Goal: Task Accomplishment & Management: Complete application form

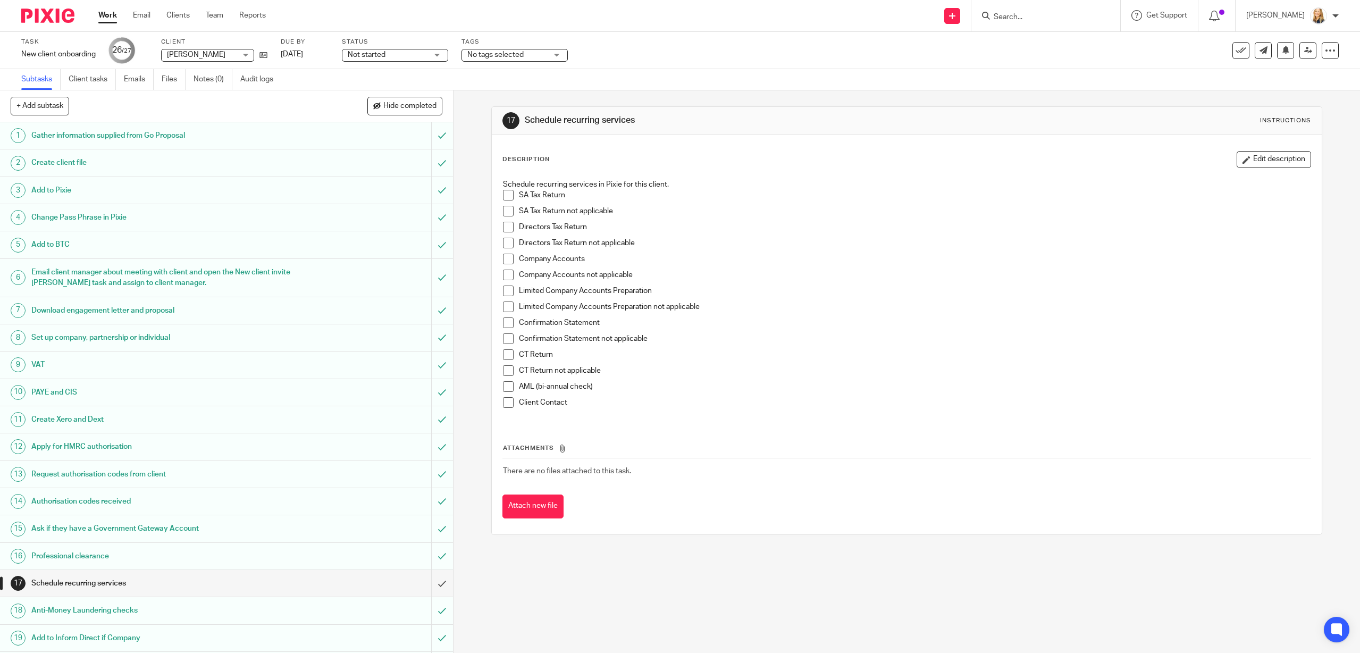
click at [1029, 15] on input "Search" at bounding box center [1041, 18] width 96 height 10
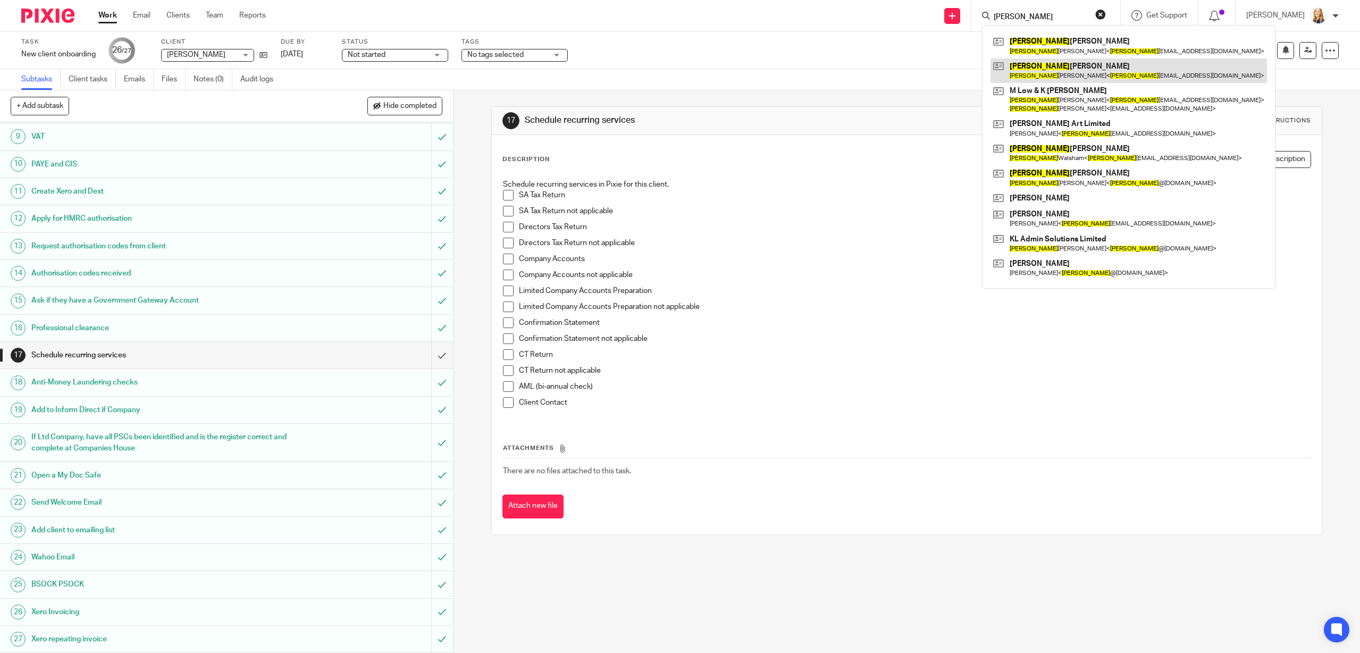
type input "Katie"
click at [1053, 73] on link at bounding box center [1129, 70] width 277 height 24
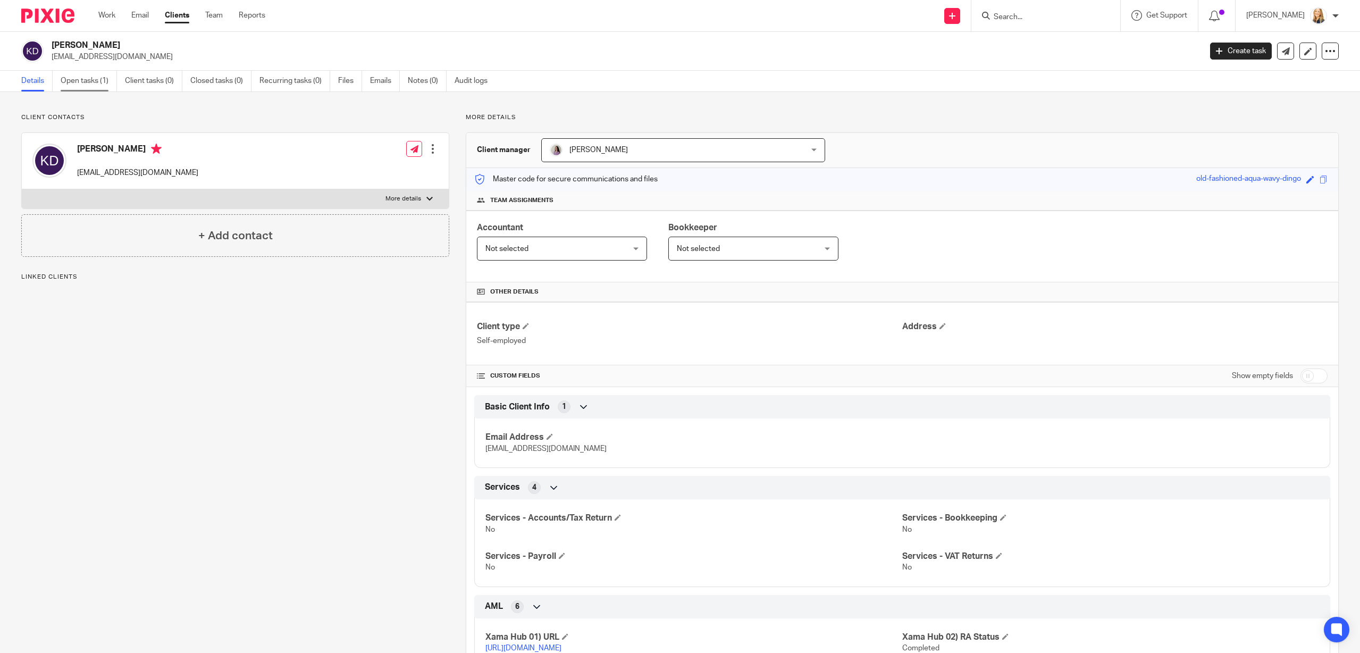
click at [76, 85] on link "Open tasks (1)" at bounding box center [89, 81] width 56 height 21
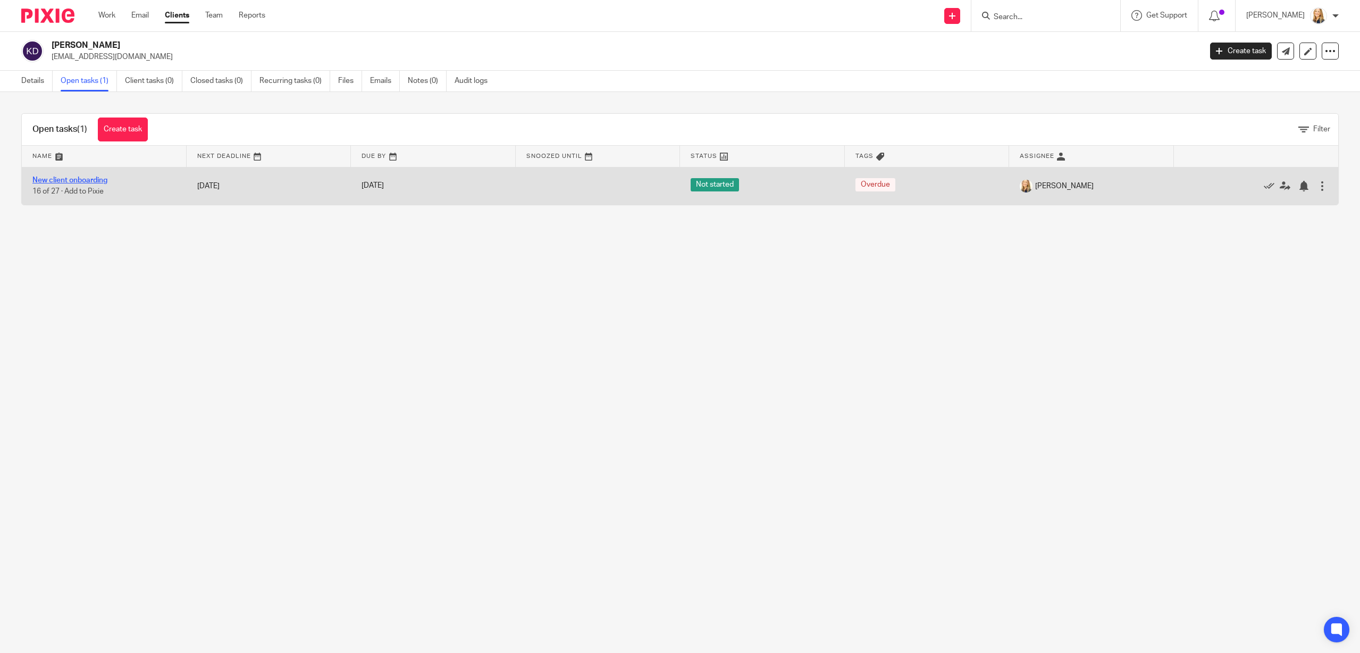
click at [76, 181] on link "New client onboarding" at bounding box center [69, 180] width 75 height 7
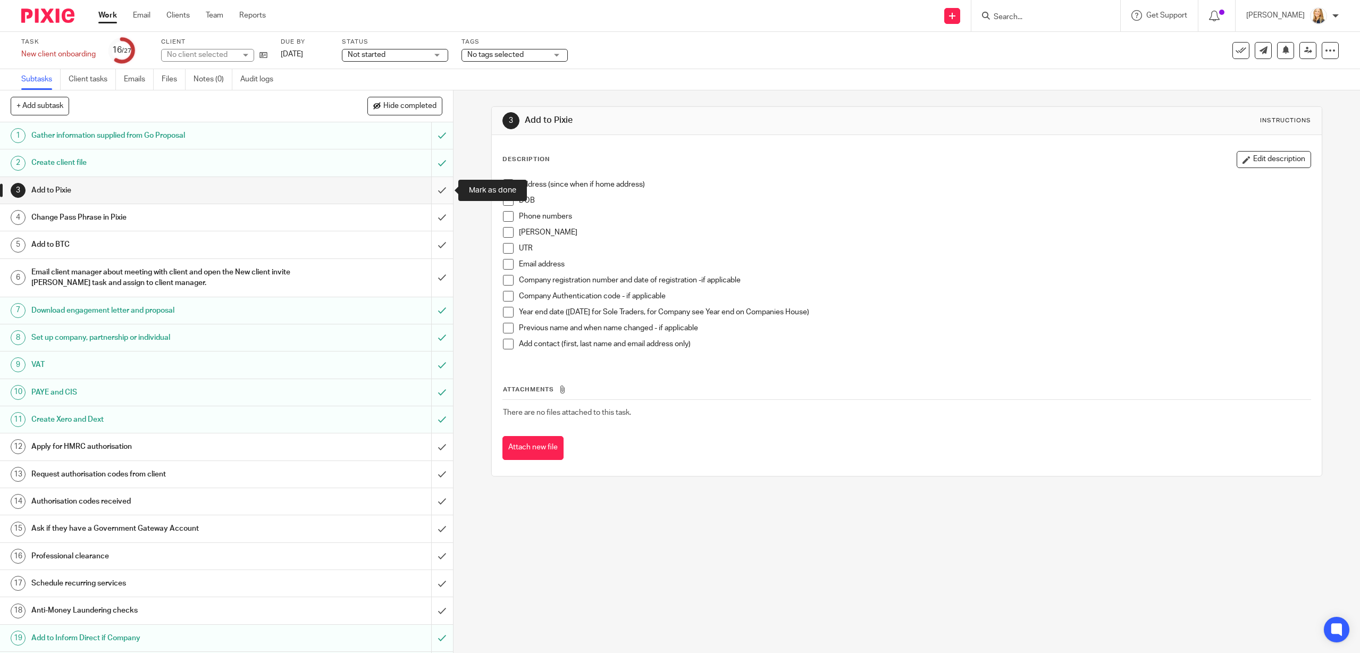
click at [439, 191] on input "submit" at bounding box center [226, 190] width 453 height 27
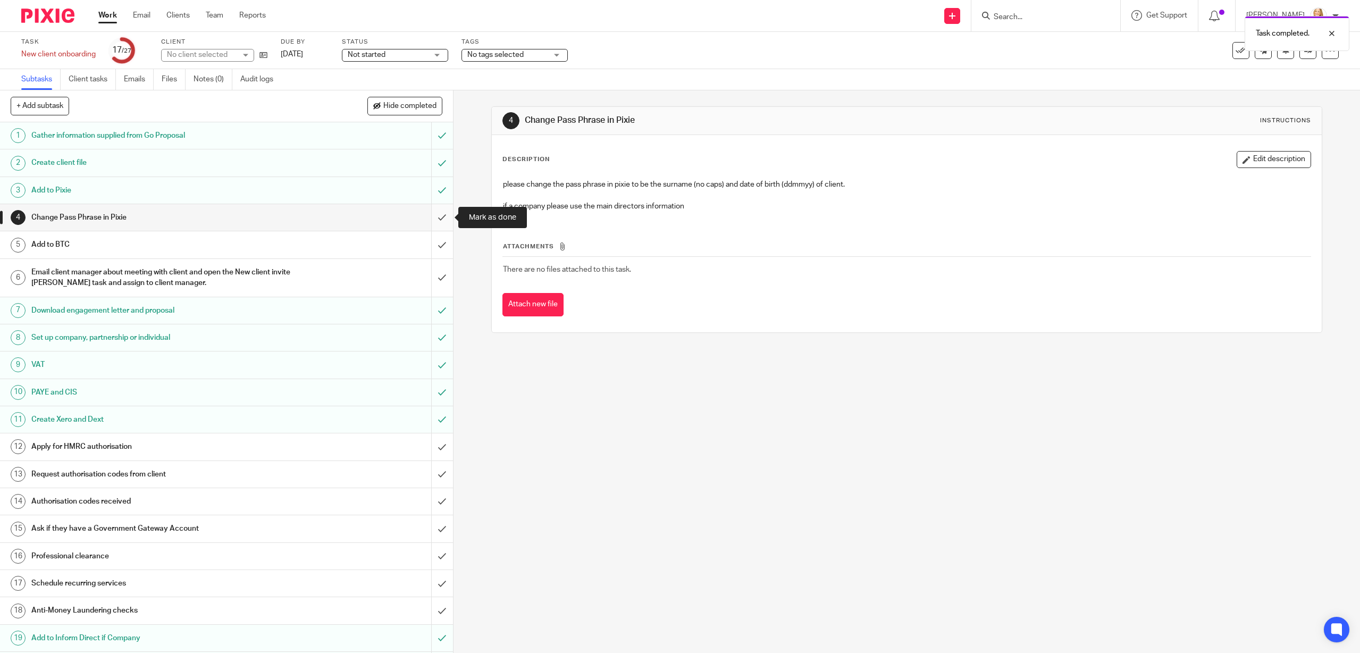
click at [440, 217] on input "submit" at bounding box center [226, 217] width 453 height 27
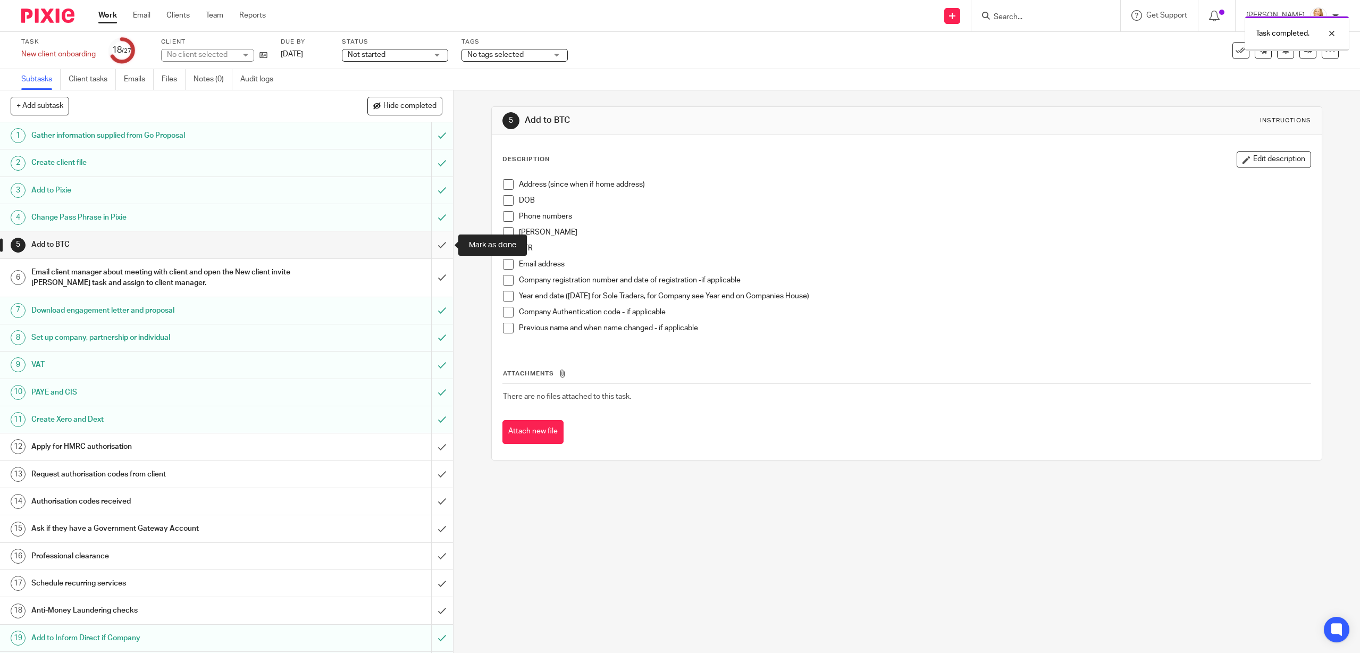
click at [440, 246] on input "submit" at bounding box center [226, 244] width 453 height 27
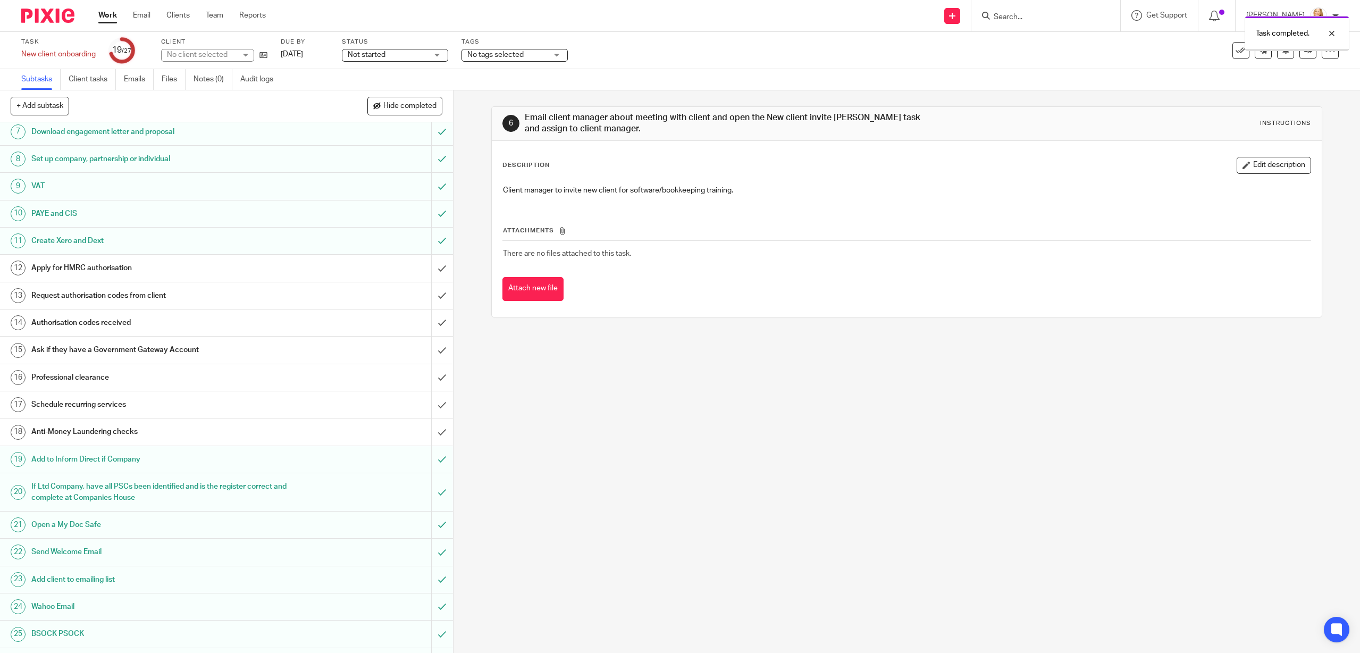
scroll to position [228, 0]
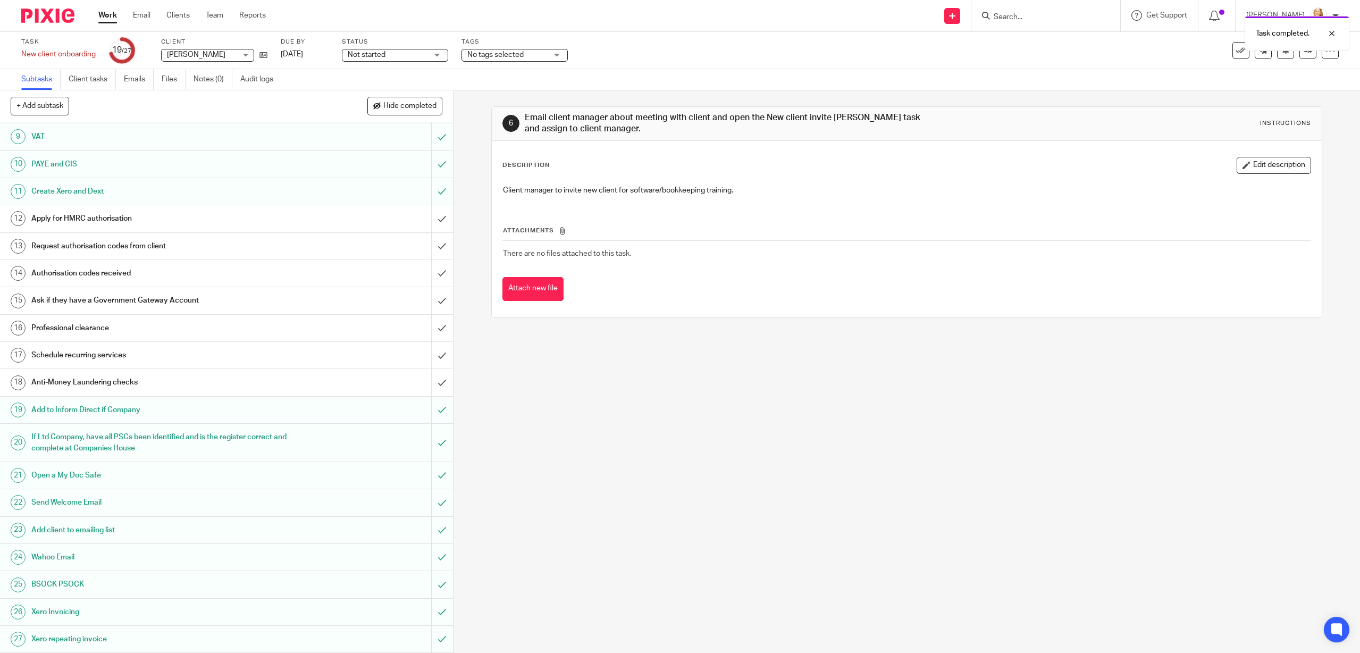
click at [405, 221] on div "Apply for HMRC authorisation" at bounding box center [225, 219] width 389 height 16
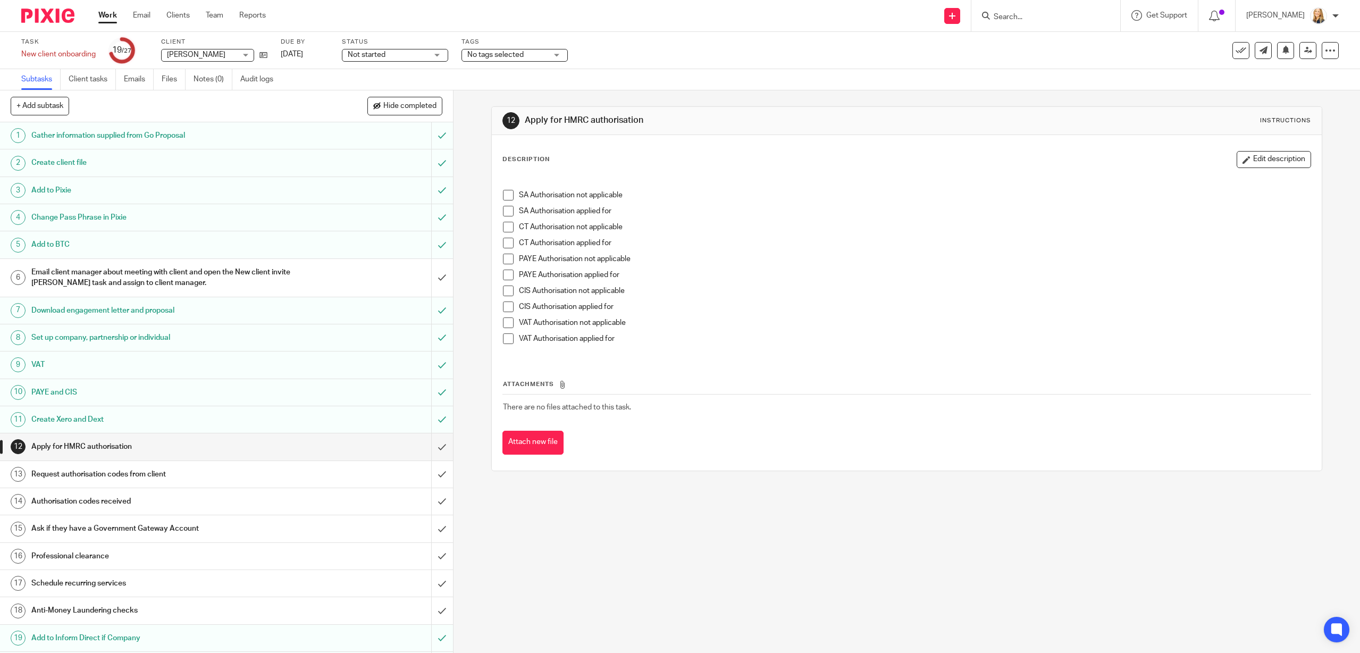
click at [512, 211] on span at bounding box center [508, 211] width 11 height 11
click at [441, 448] on input "submit" at bounding box center [226, 446] width 453 height 27
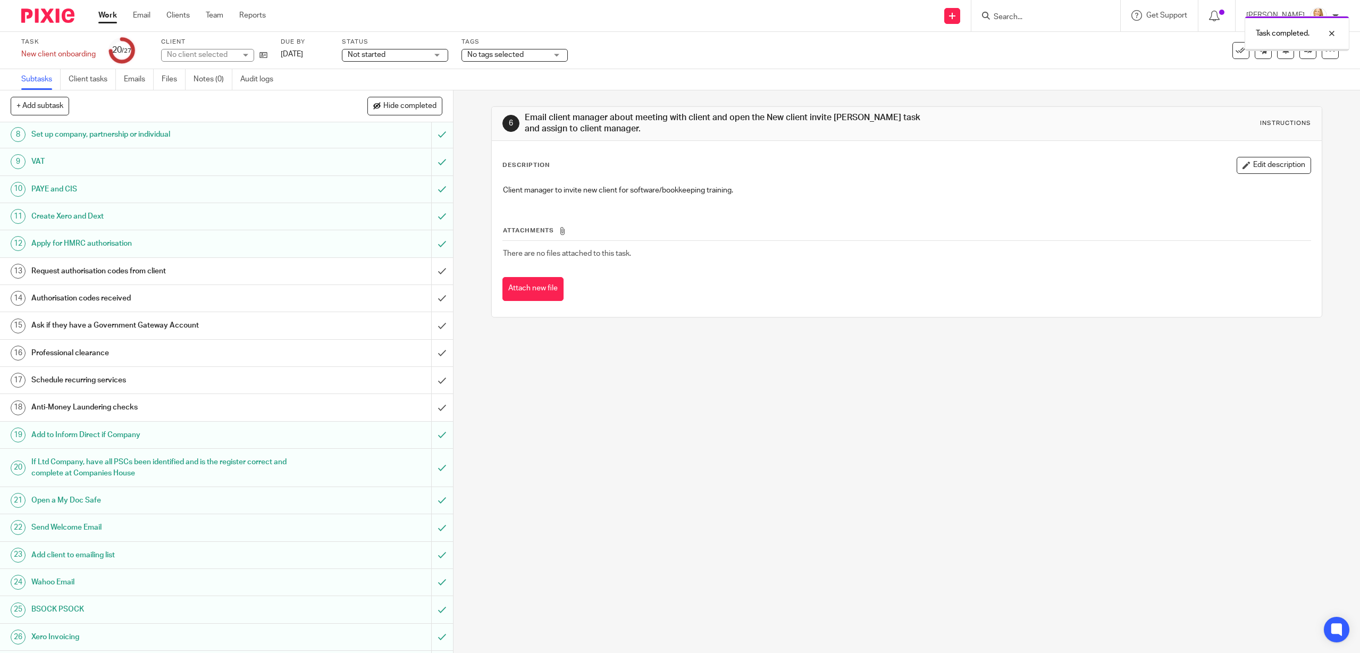
scroll to position [228, 0]
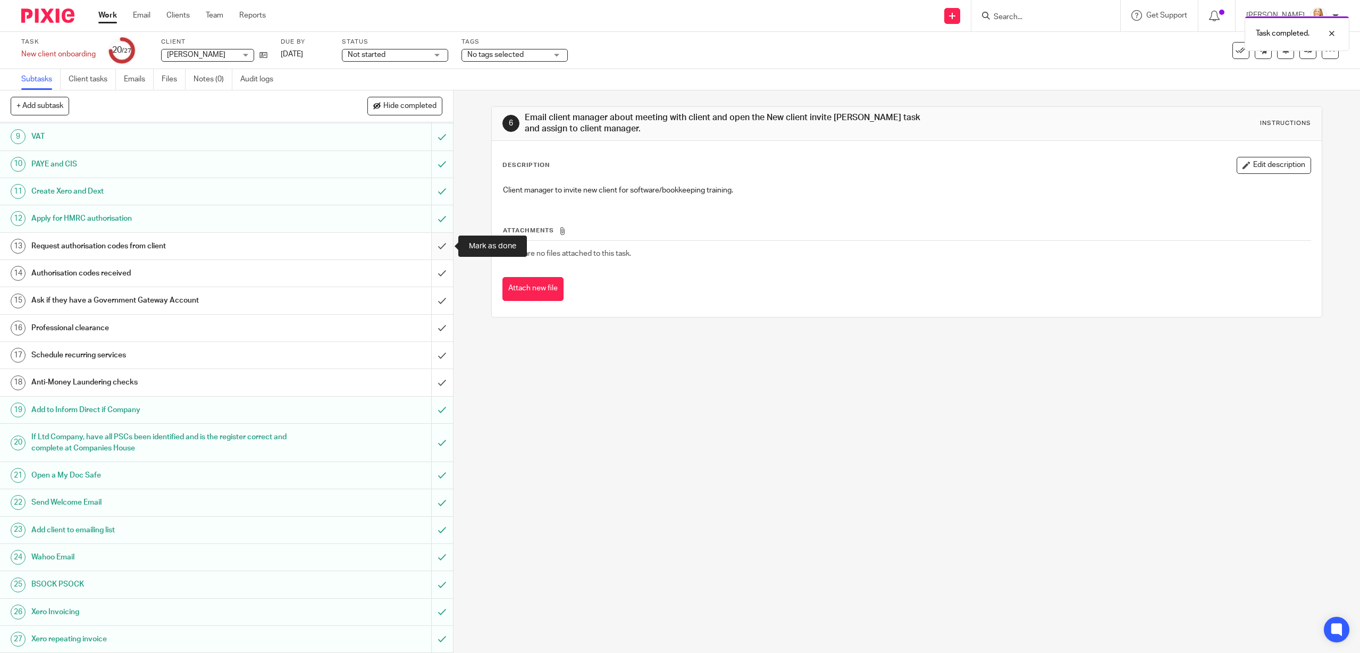
click at [438, 247] on input "submit" at bounding box center [226, 246] width 453 height 27
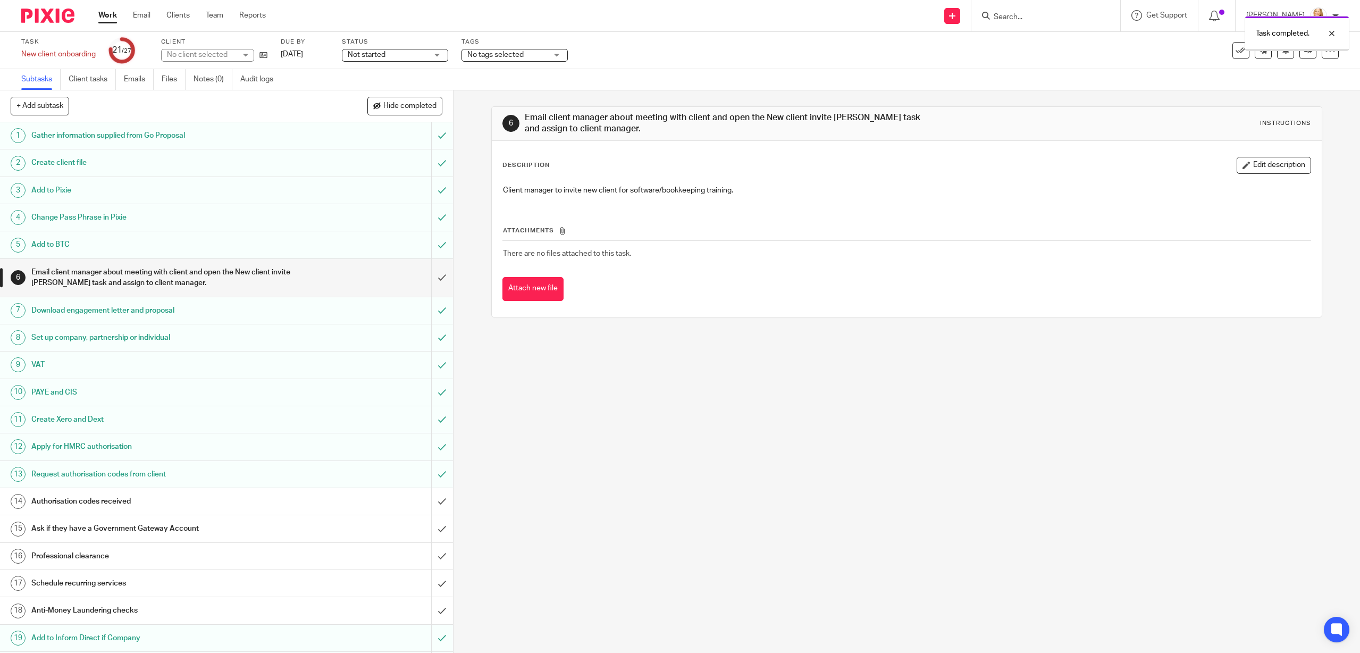
scroll to position [228, 0]
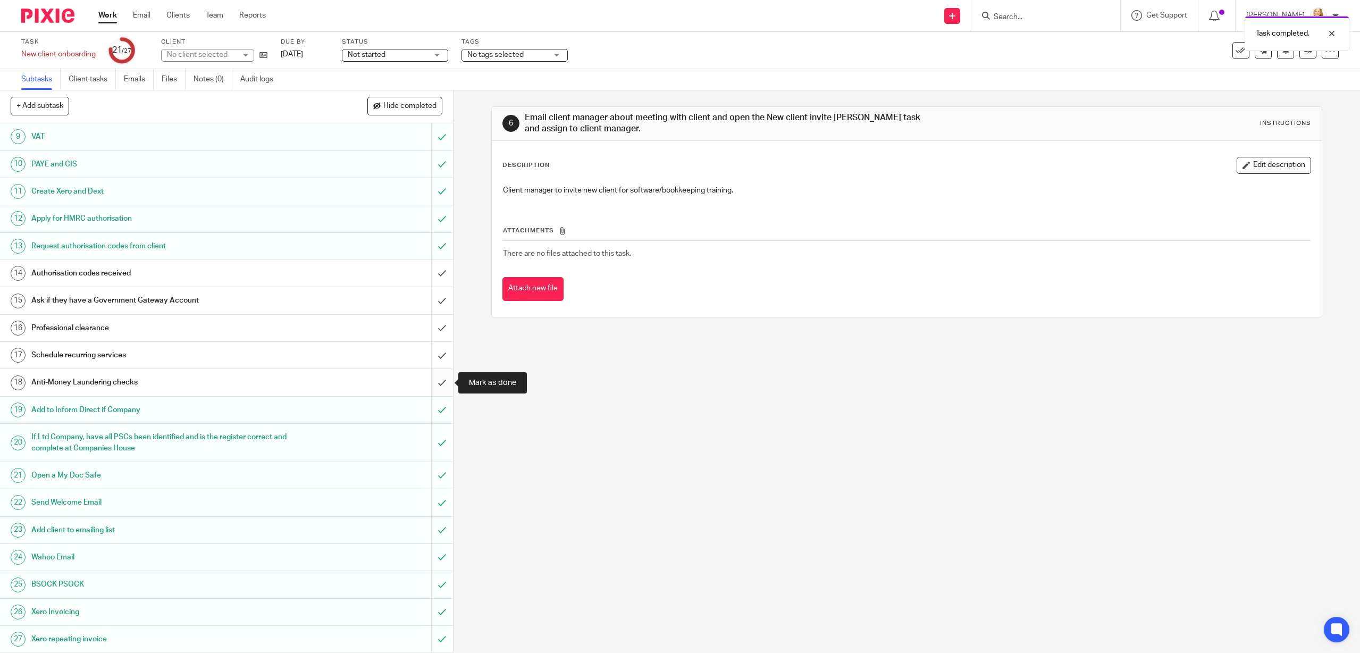
click at [442, 383] on input "submit" at bounding box center [226, 382] width 453 height 27
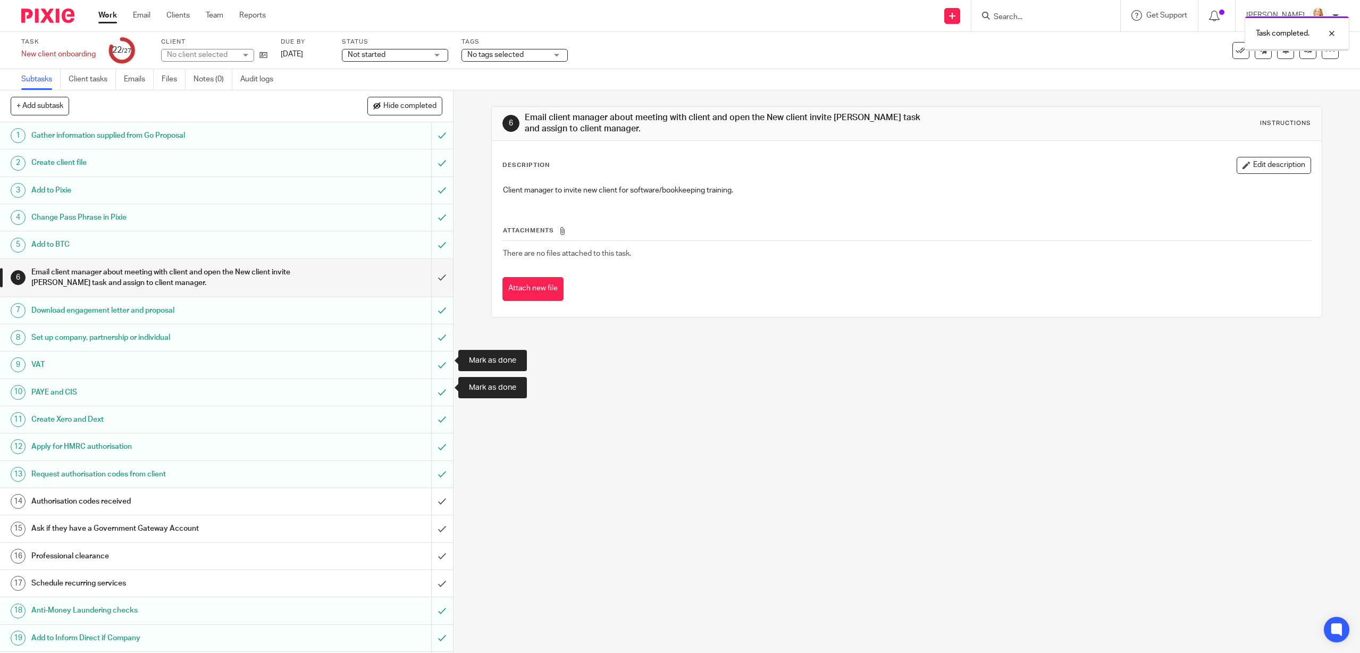
scroll to position [228, 0]
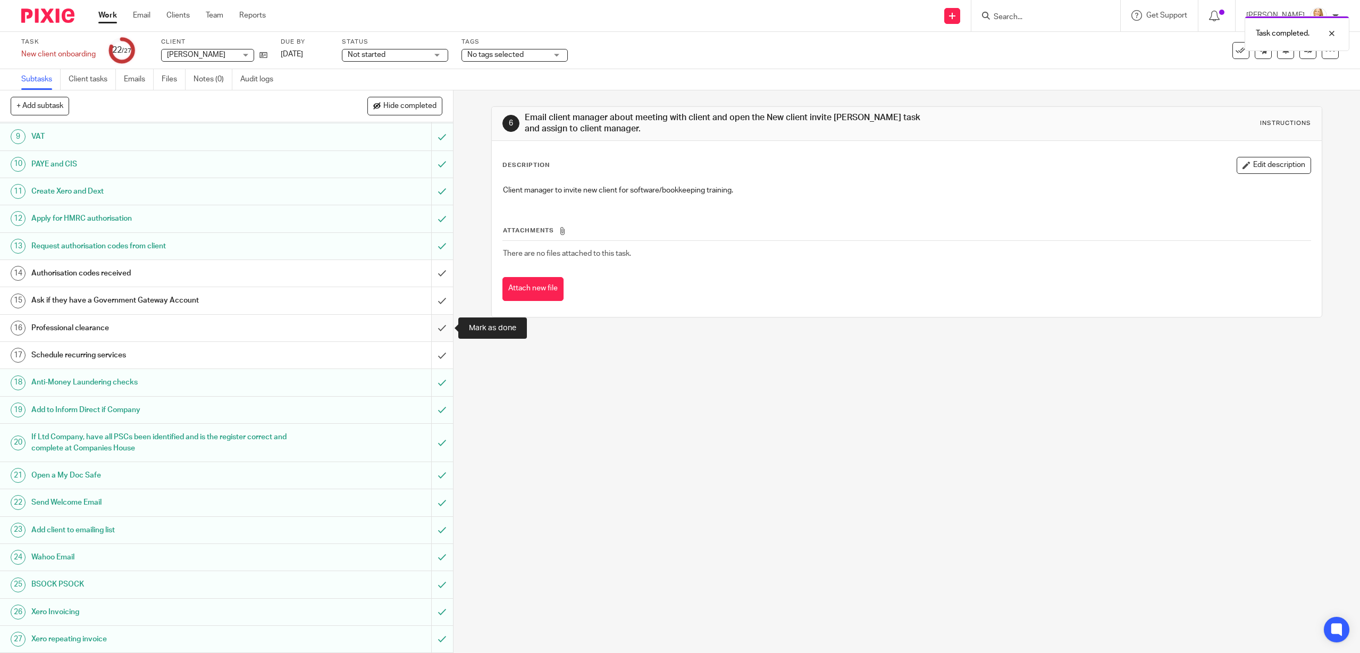
click at [442, 330] on input "submit" at bounding box center [226, 328] width 453 height 27
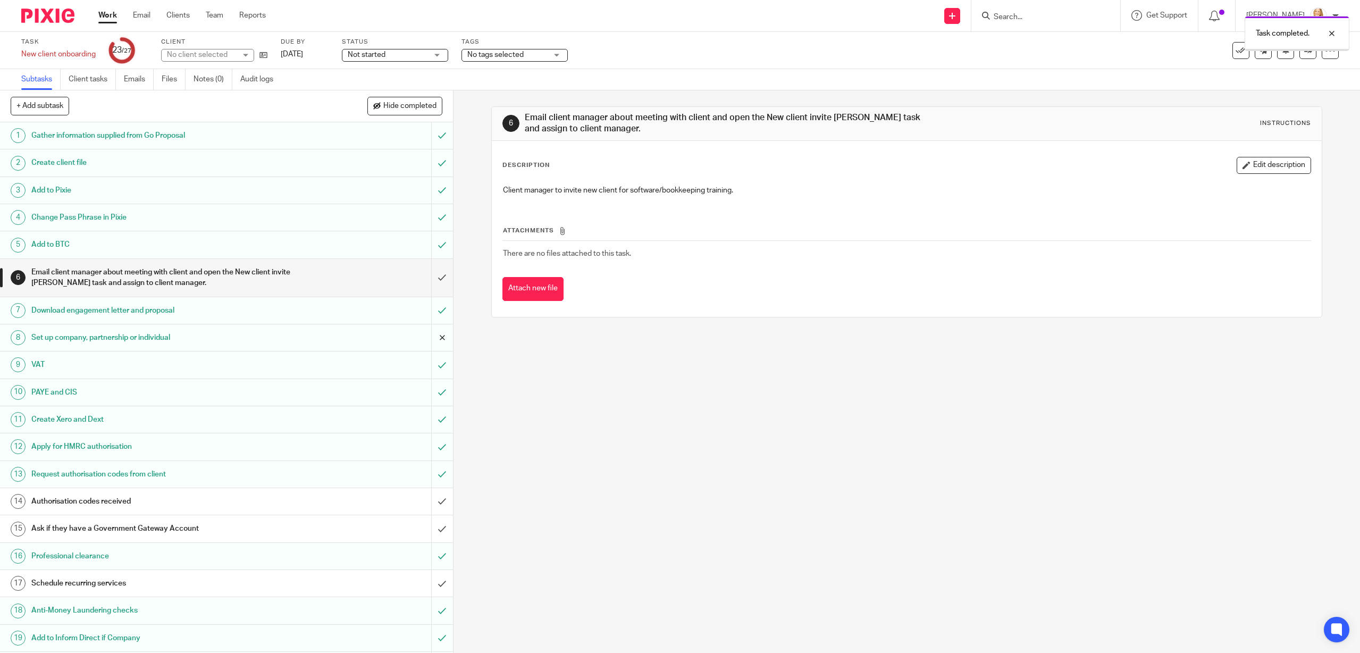
scroll to position [228, 0]
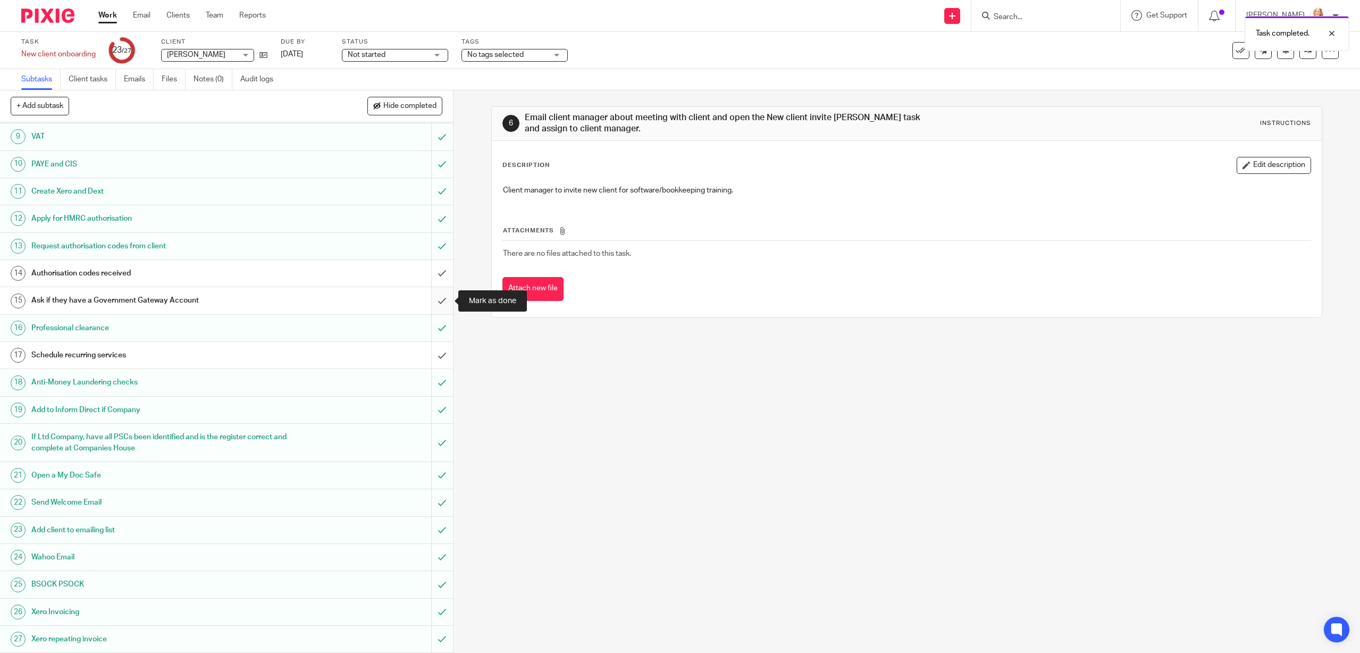
click at [442, 303] on input "submit" at bounding box center [226, 300] width 453 height 27
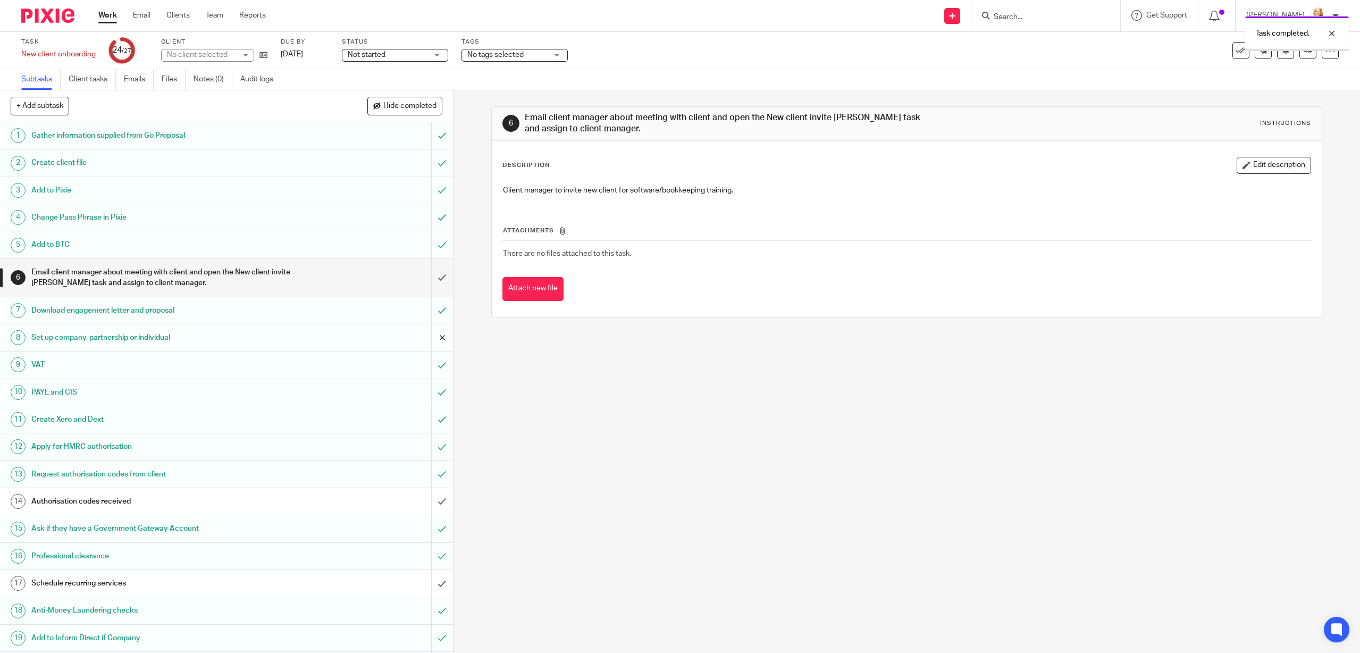
scroll to position [228, 0]
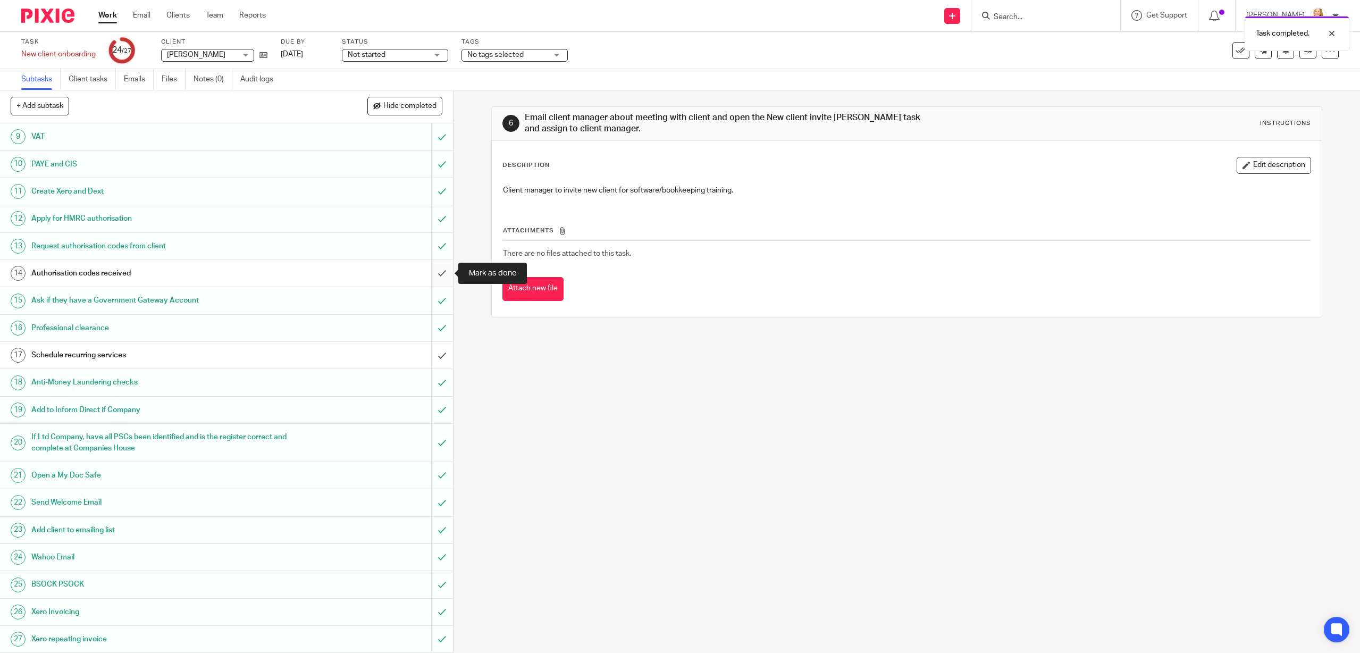
click at [443, 274] on input "submit" at bounding box center [226, 273] width 453 height 27
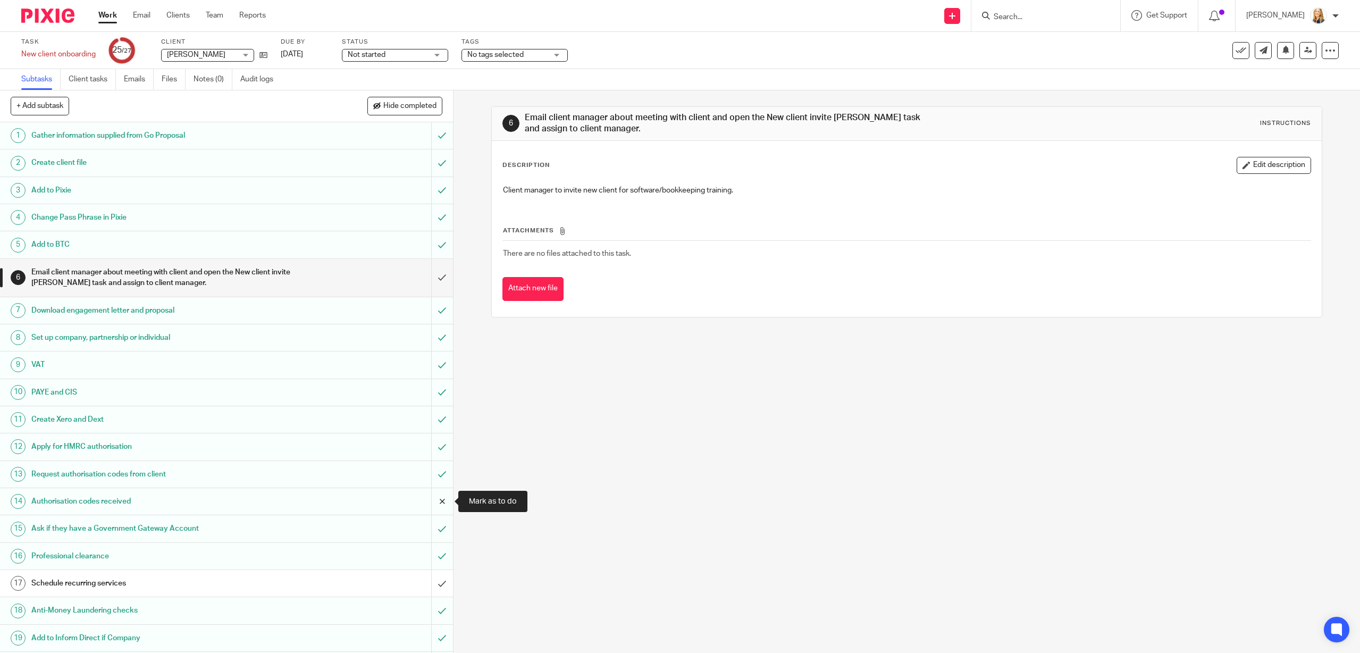
click at [441, 502] on input "submit" at bounding box center [226, 501] width 453 height 27
